Goal: Information Seeking & Learning: Learn about a topic

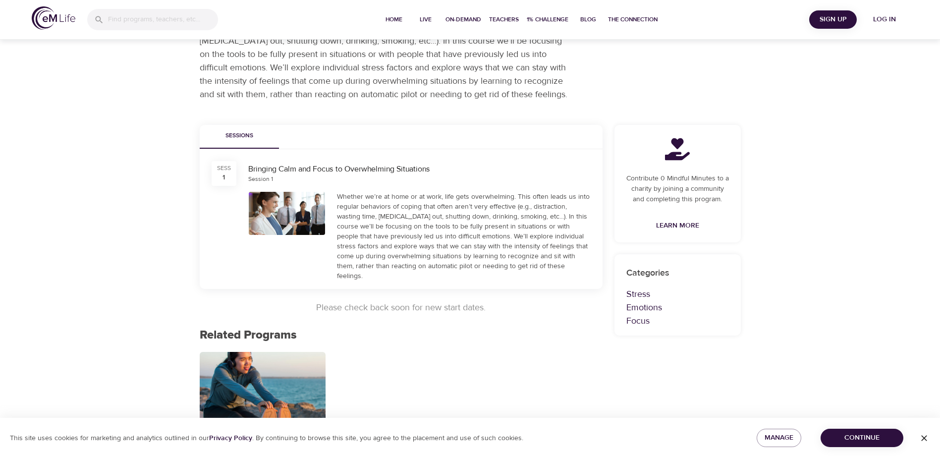
scroll to position [109, 0]
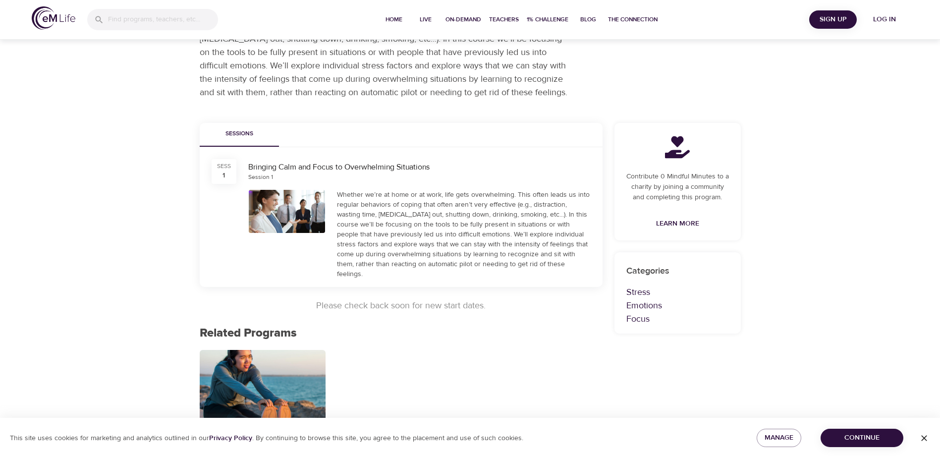
click at [67, 23] on img at bounding box center [54, 17] width 44 height 23
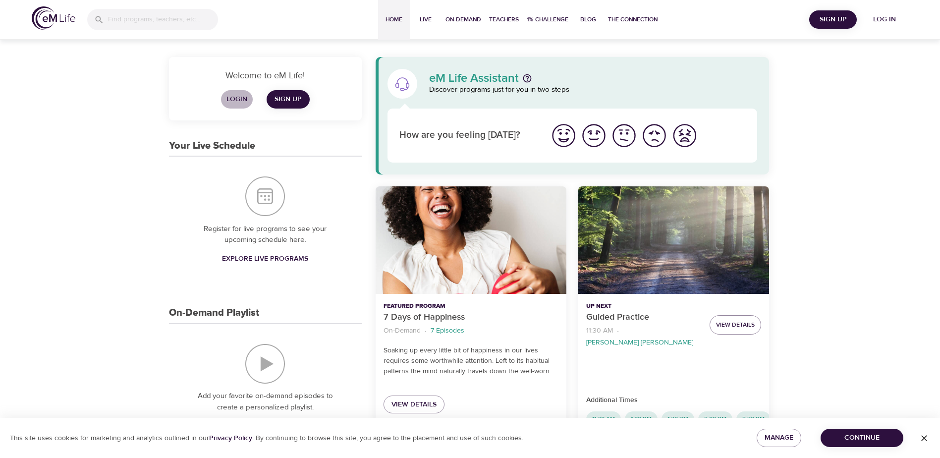
click at [236, 101] on span "Login" at bounding box center [237, 99] width 24 height 12
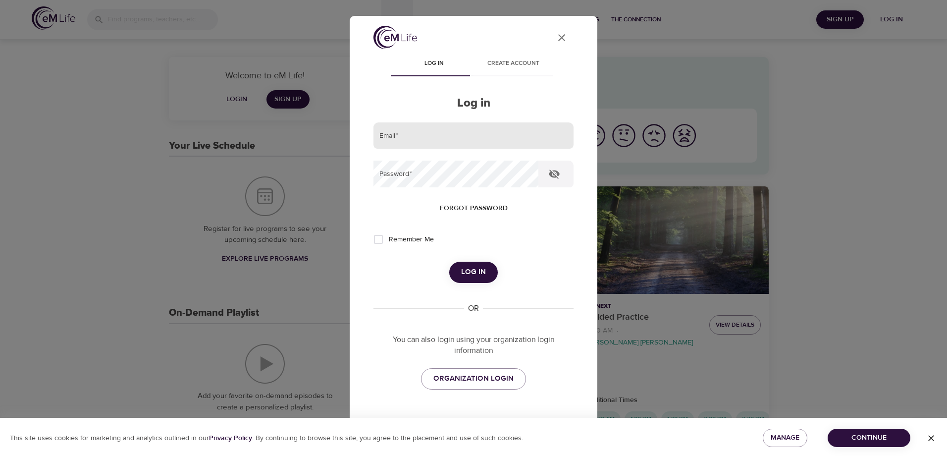
type input "[PERSON_NAME][EMAIL_ADDRESS][DOMAIN_NAME]"
click at [476, 271] on span "Log in" at bounding box center [473, 272] width 25 height 13
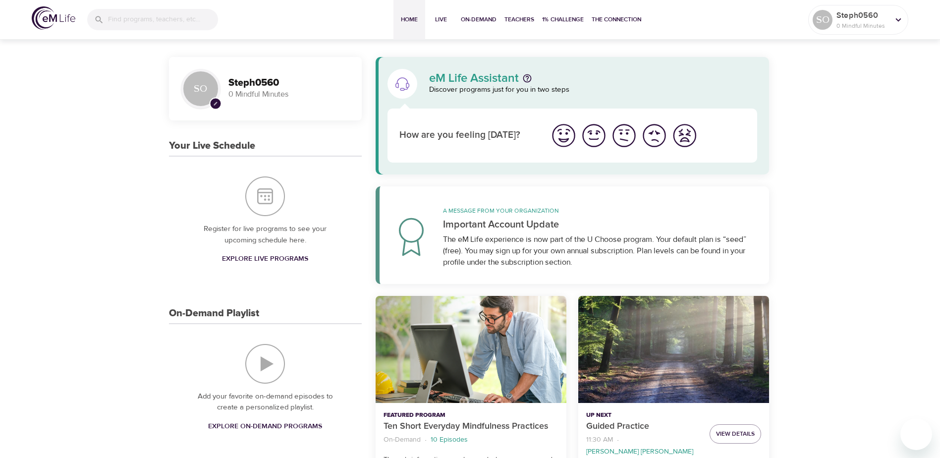
click at [54, 15] on img at bounding box center [54, 17] width 44 height 23
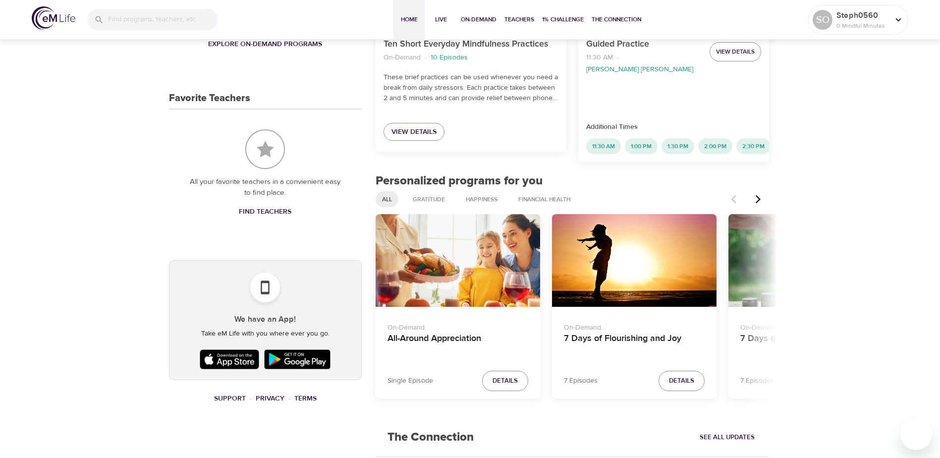
scroll to position [396, 0]
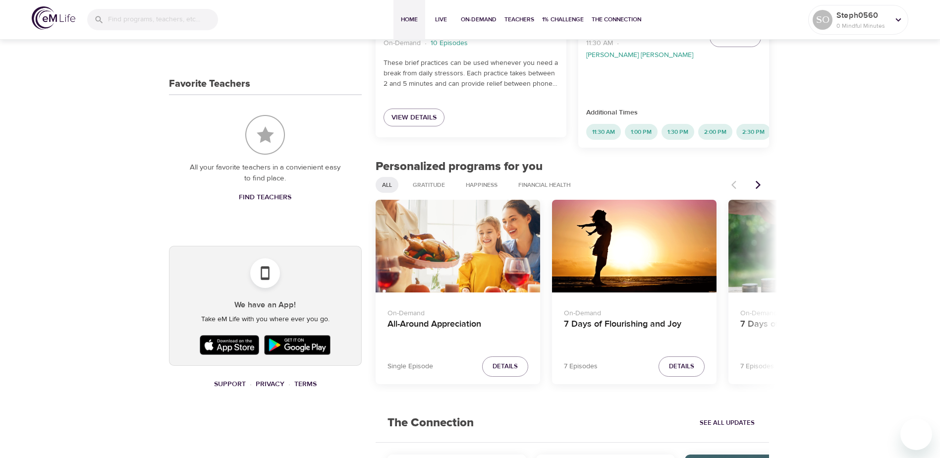
click at [759, 180] on icon "Next items" at bounding box center [758, 185] width 10 height 10
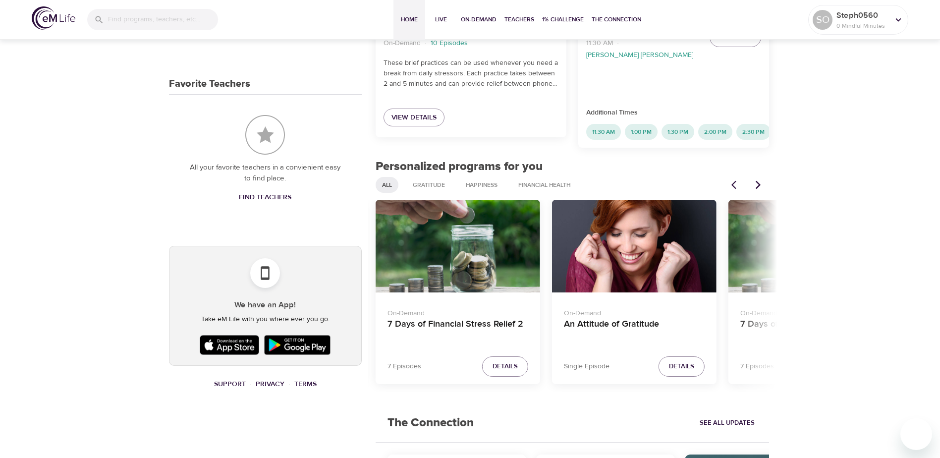
click at [759, 180] on icon "Next items" at bounding box center [758, 185] width 10 height 10
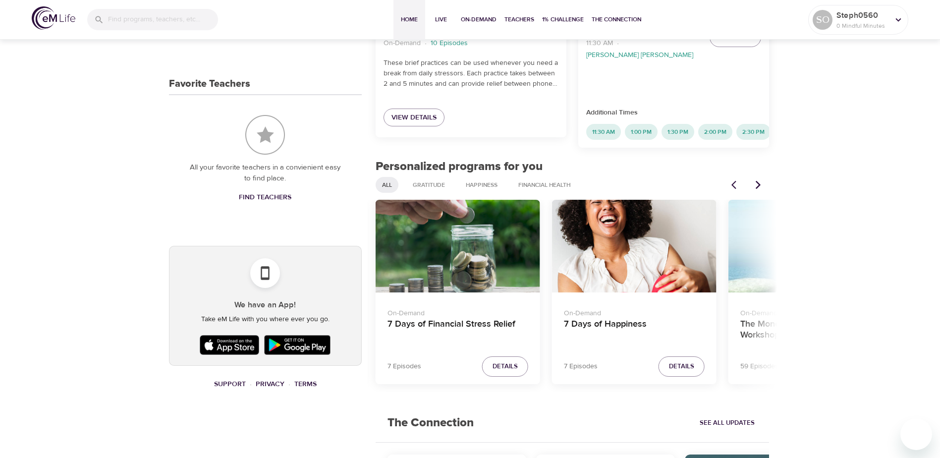
click at [759, 180] on icon "Next items" at bounding box center [758, 185] width 10 height 10
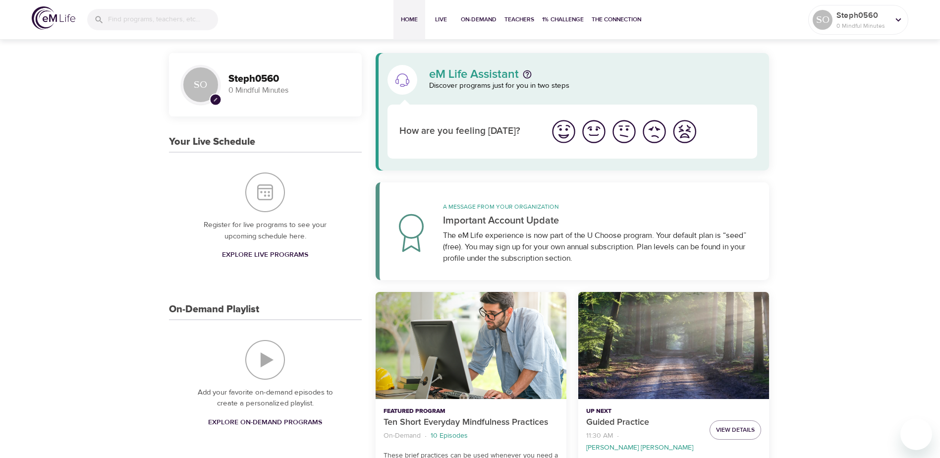
scroll to position [54, 0]
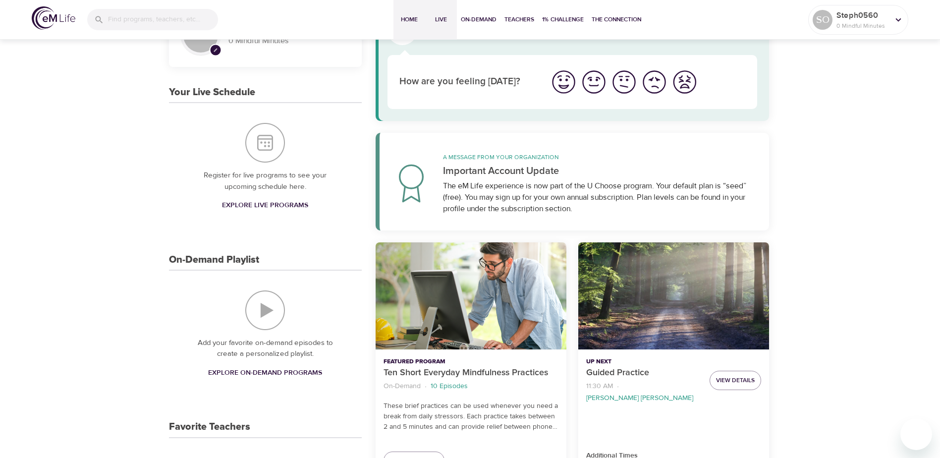
click at [442, 18] on span "Live" at bounding box center [441, 19] width 24 height 10
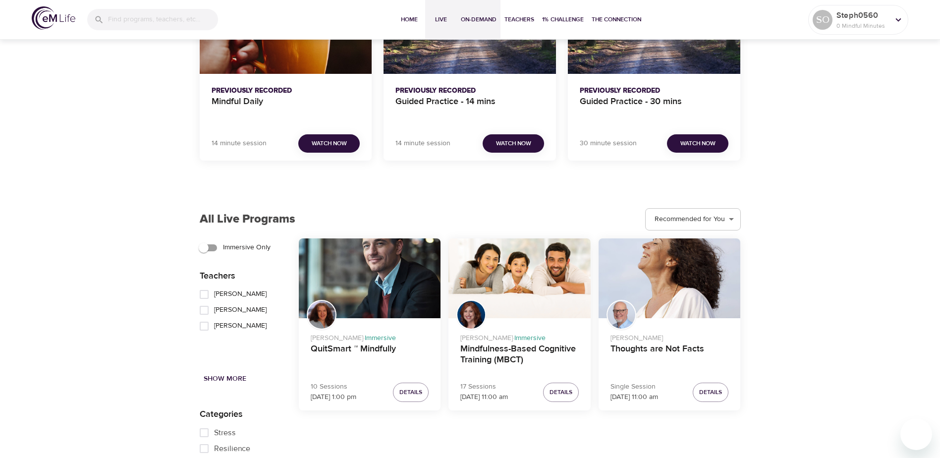
scroll to position [625, 0]
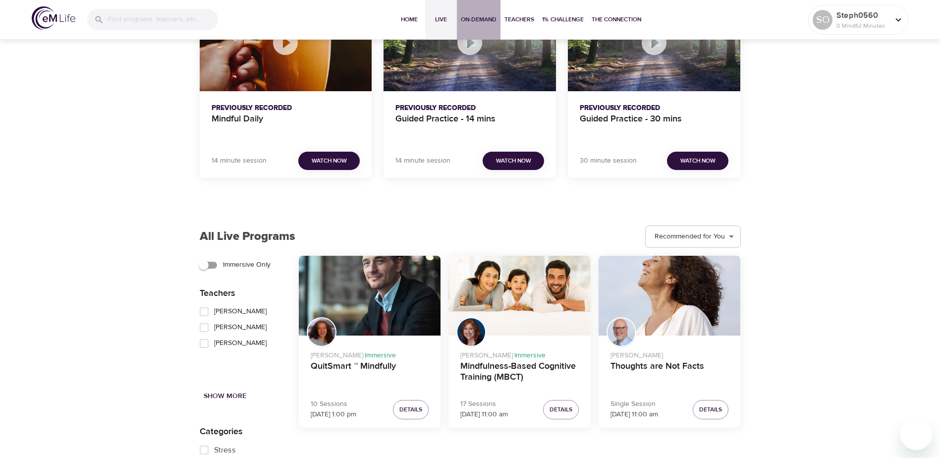
click at [487, 18] on span "On-Demand" at bounding box center [479, 19] width 36 height 10
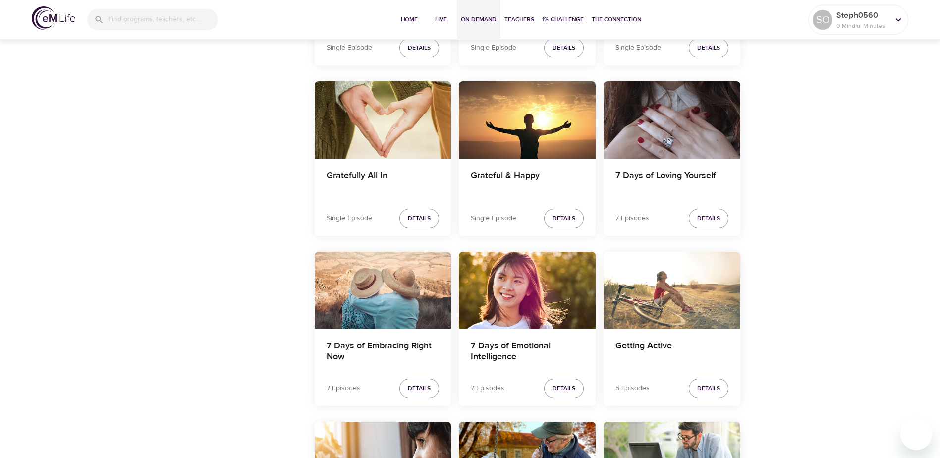
scroll to position [1387, 0]
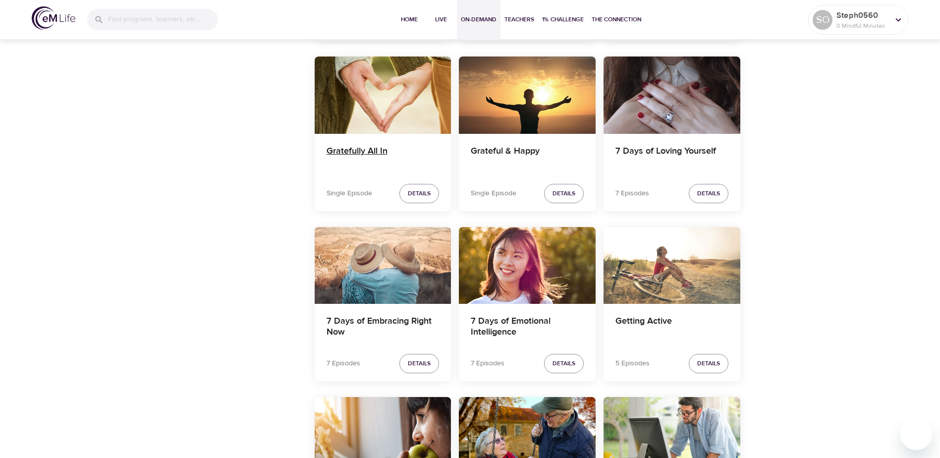
click at [374, 151] on h4 "Gratefully All In" at bounding box center [383, 158] width 113 height 24
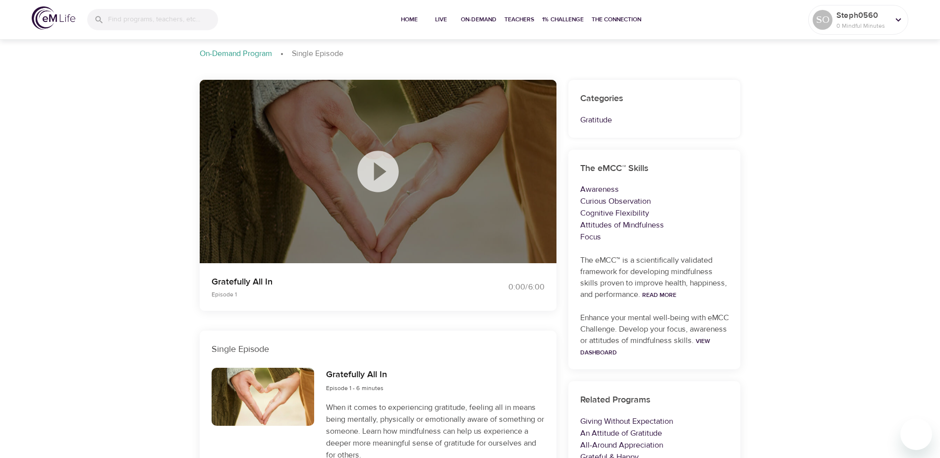
scroll to position [149, 0]
